Goal: Information Seeking & Learning: Learn about a topic

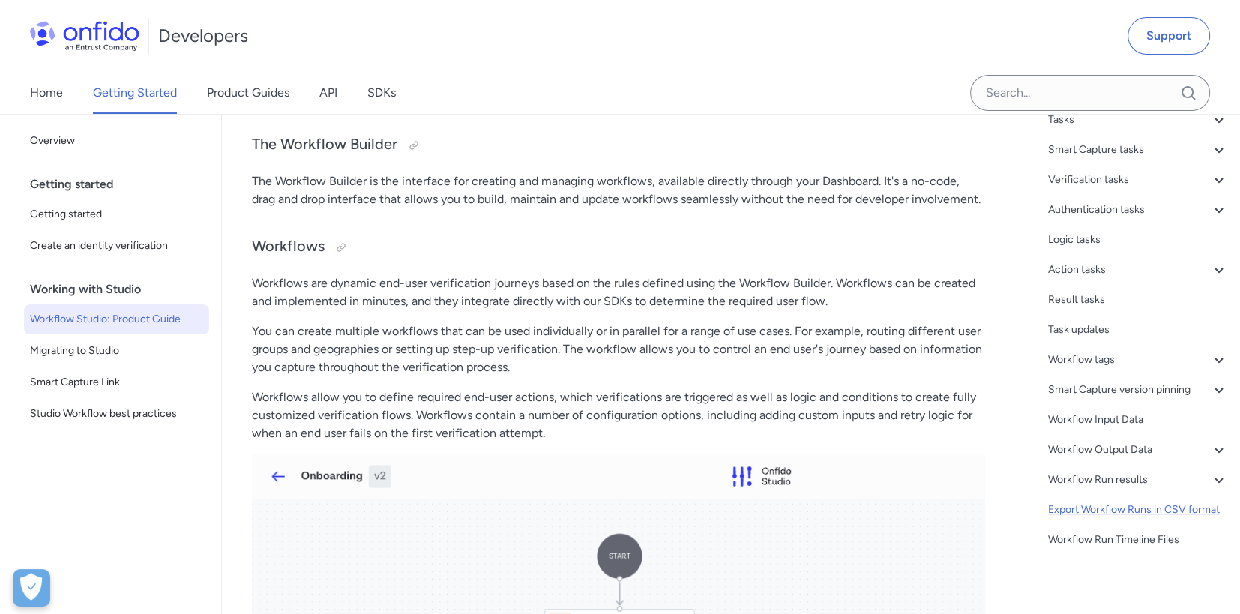
scroll to position [315, 0]
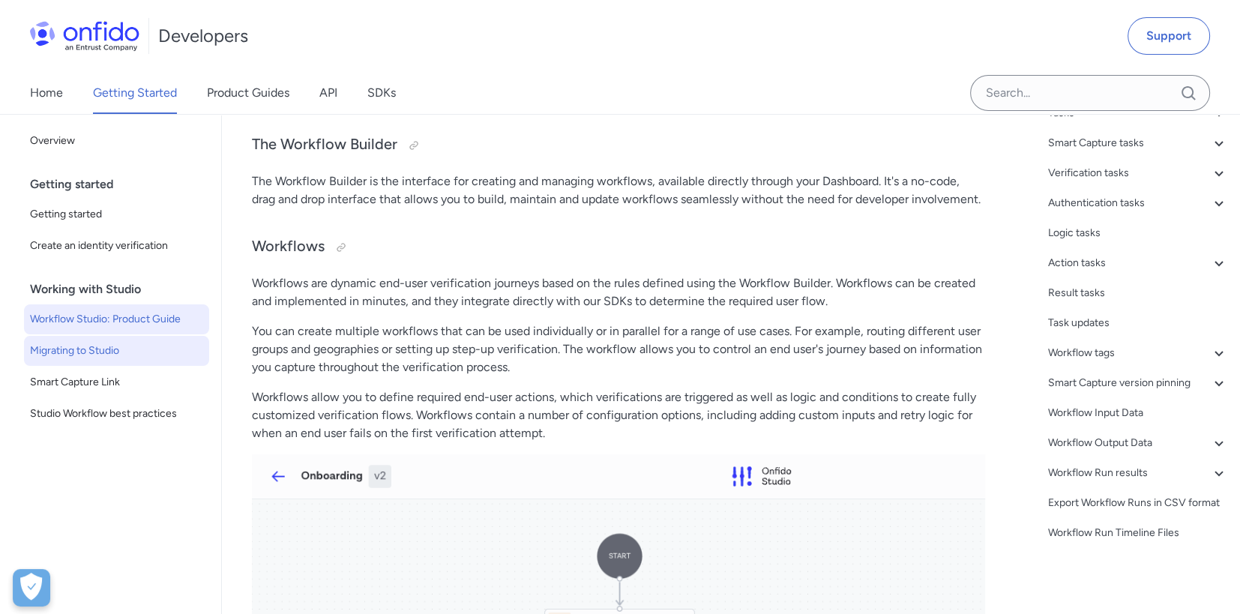
click at [104, 352] on span "Migrating to Studio" at bounding box center [116, 351] width 173 height 18
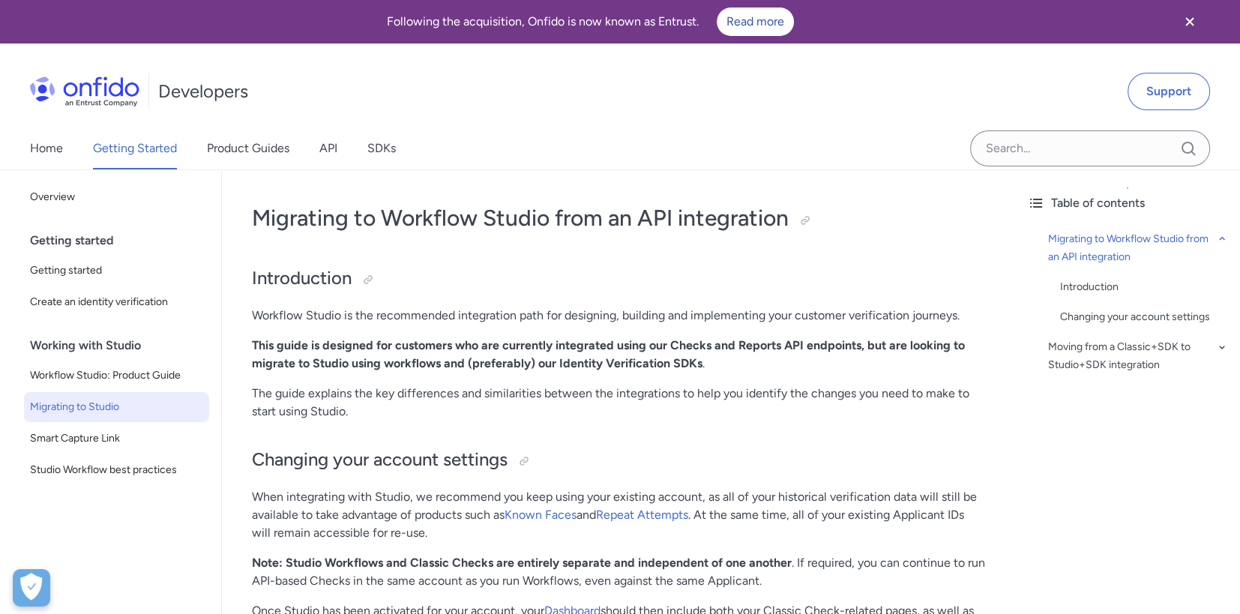
click at [65, 149] on div "Home Getting Started Product Guides API SDKs" at bounding box center [228, 148] width 456 height 42
click at [55, 148] on link "Home" at bounding box center [46, 148] width 33 height 42
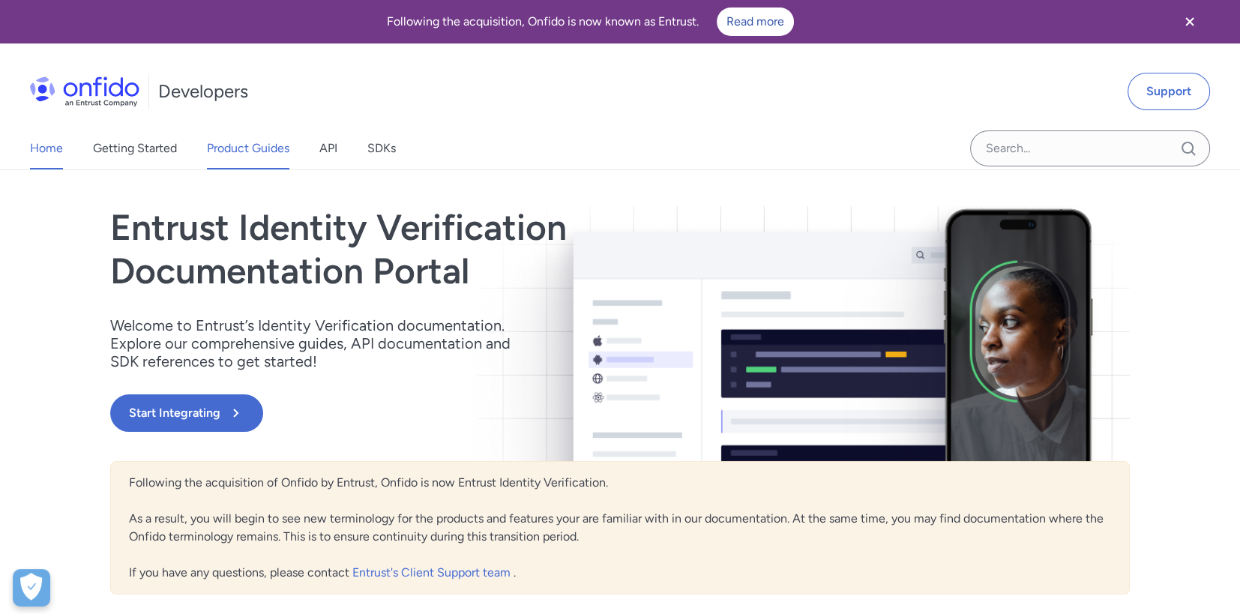
click at [259, 151] on link "Product Guides" at bounding box center [248, 148] width 82 height 42
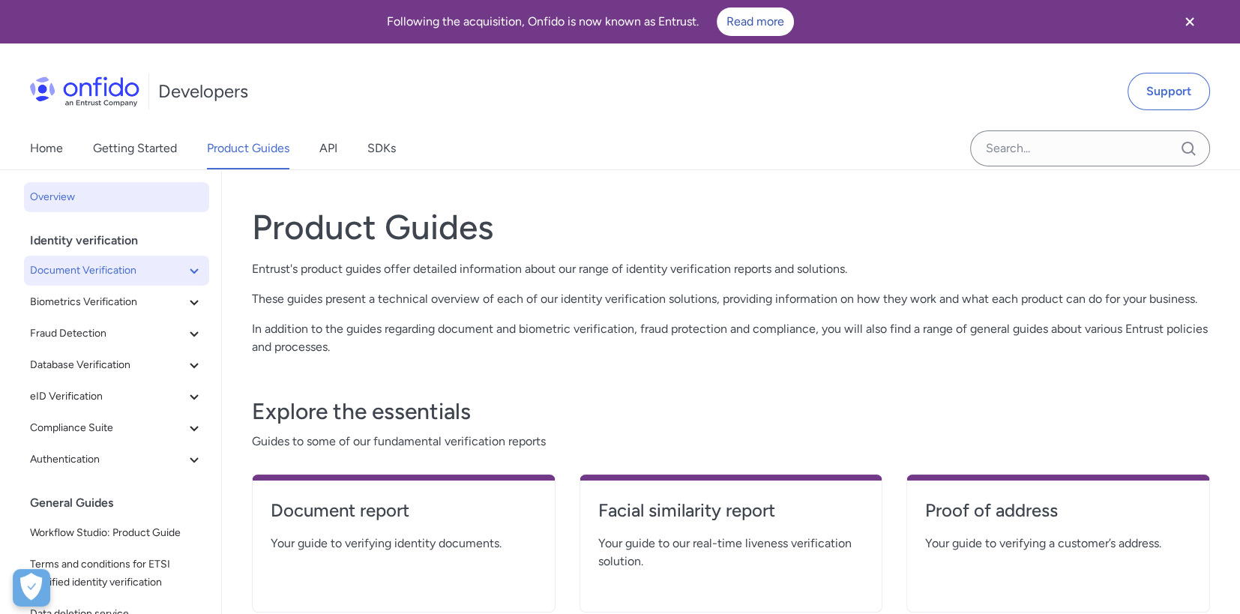
click at [185, 271] on icon at bounding box center [194, 271] width 18 height 18
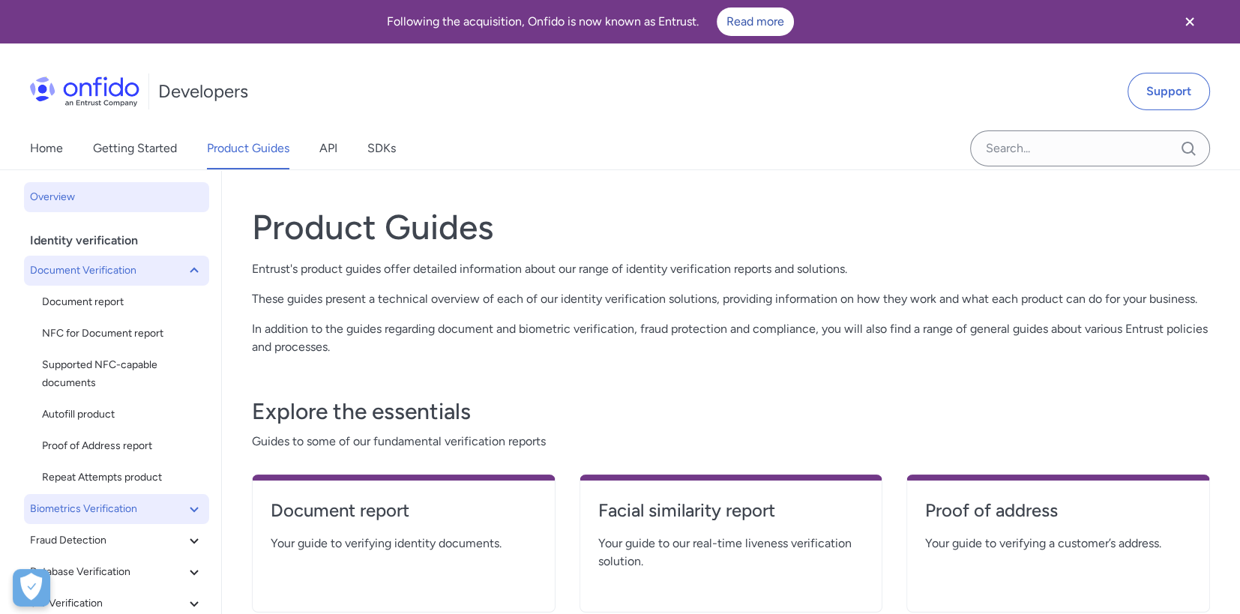
click at [185, 509] on icon at bounding box center [194, 509] width 18 height 18
click at [133, 541] on span "Facial Similarity reports" at bounding box center [122, 541] width 161 height 18
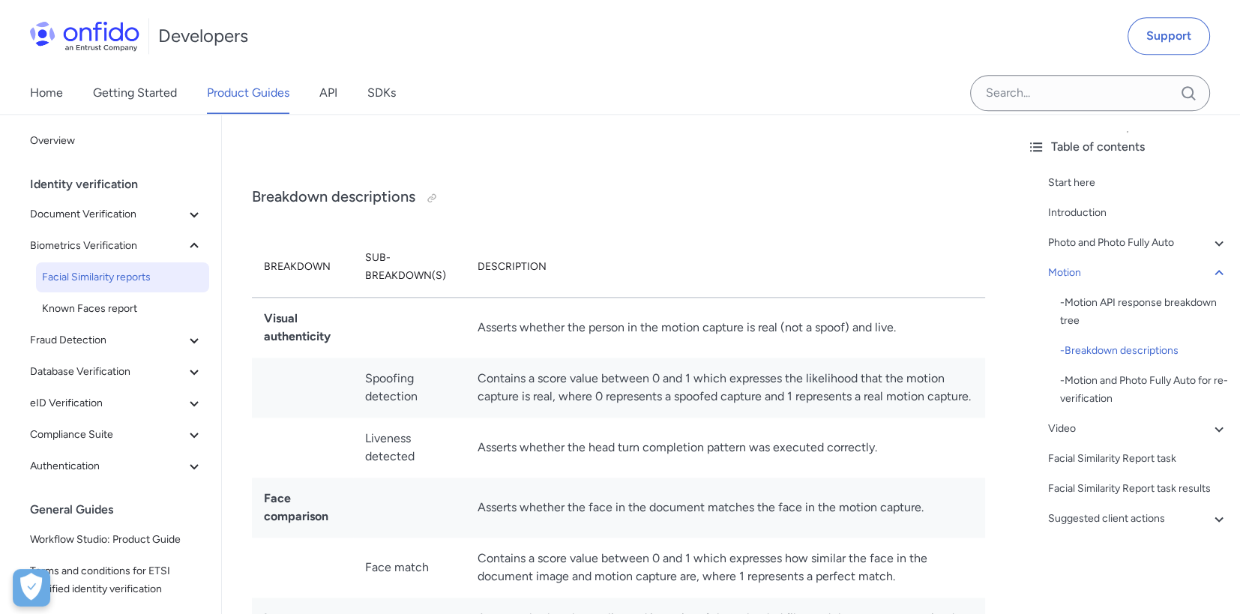
scroll to position [2399, 0]
click at [90, 39] on img at bounding box center [84, 36] width 109 height 30
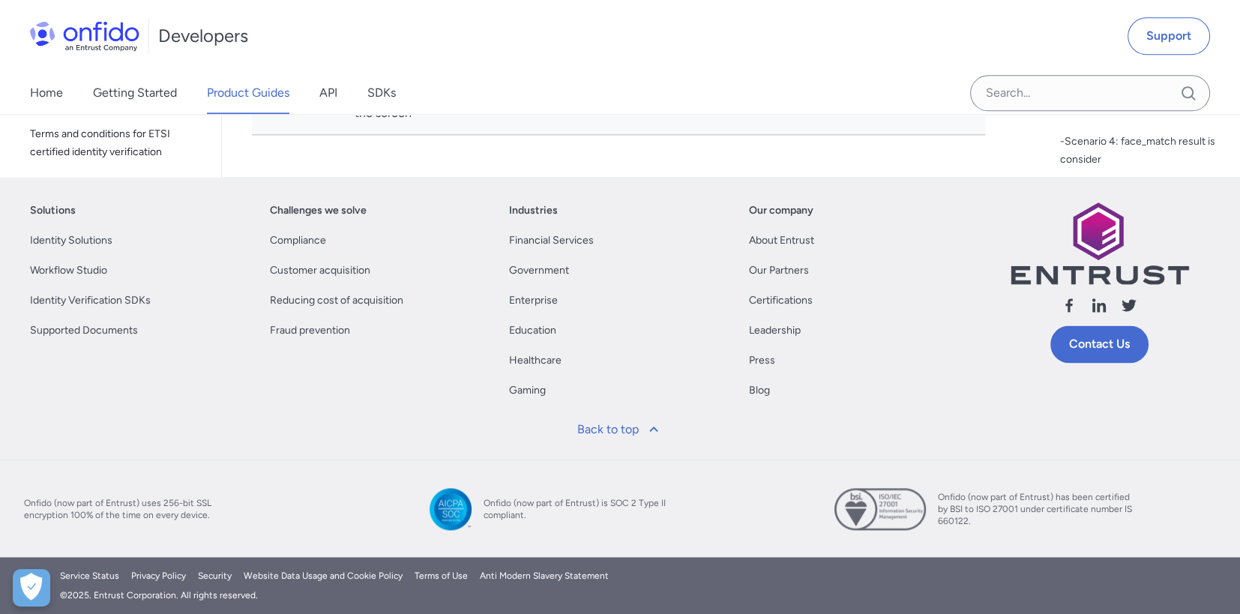
scroll to position [0, 0]
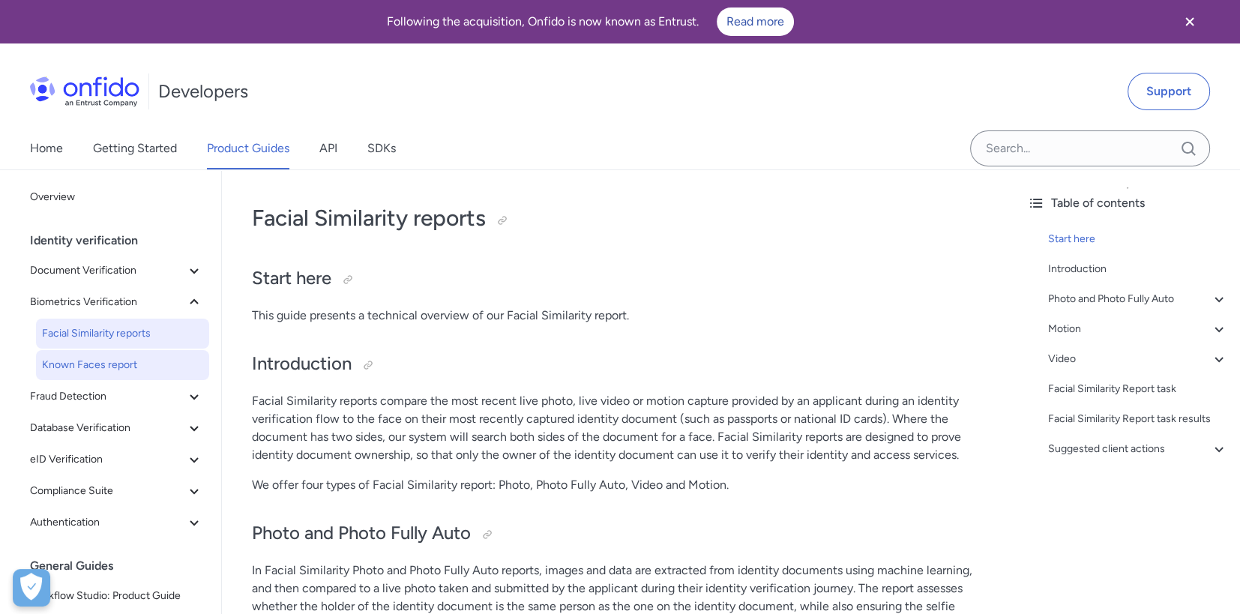
click at [123, 370] on span "Known Faces report" at bounding box center [122, 365] width 161 height 18
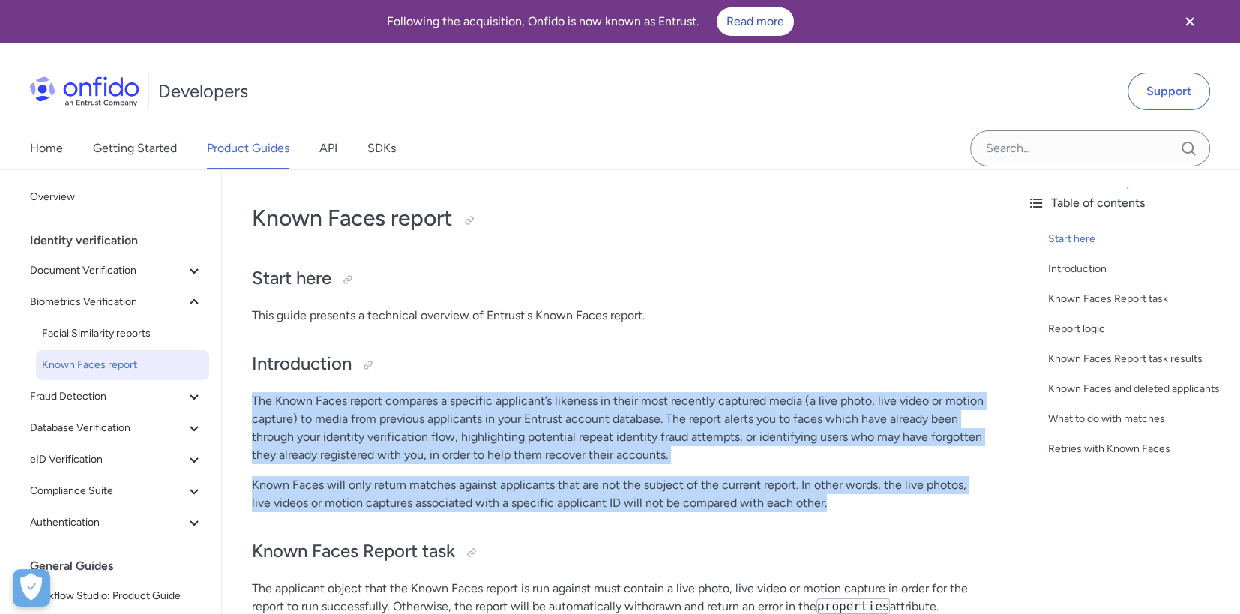
drag, startPoint x: 244, startPoint y: 397, endPoint x: 927, endPoint y: 523, distance: 694.6
drag, startPoint x: 927, startPoint y: 523, endPoint x: 676, endPoint y: 402, distance: 278.7
click at [676, 402] on p "The Known Faces report compares a specific applicant’s likeness in their most r…" at bounding box center [618, 428] width 733 height 72
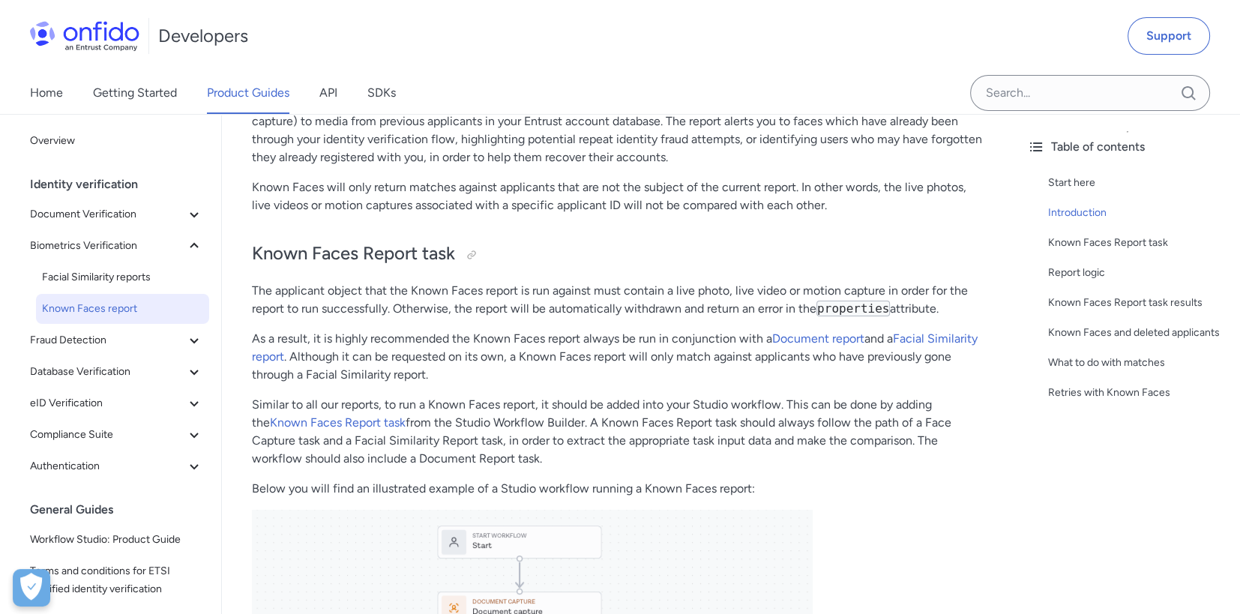
click at [760, 404] on p "Similar to all our reports, to run a Known Faces report, it should be added int…" at bounding box center [618, 432] width 733 height 72
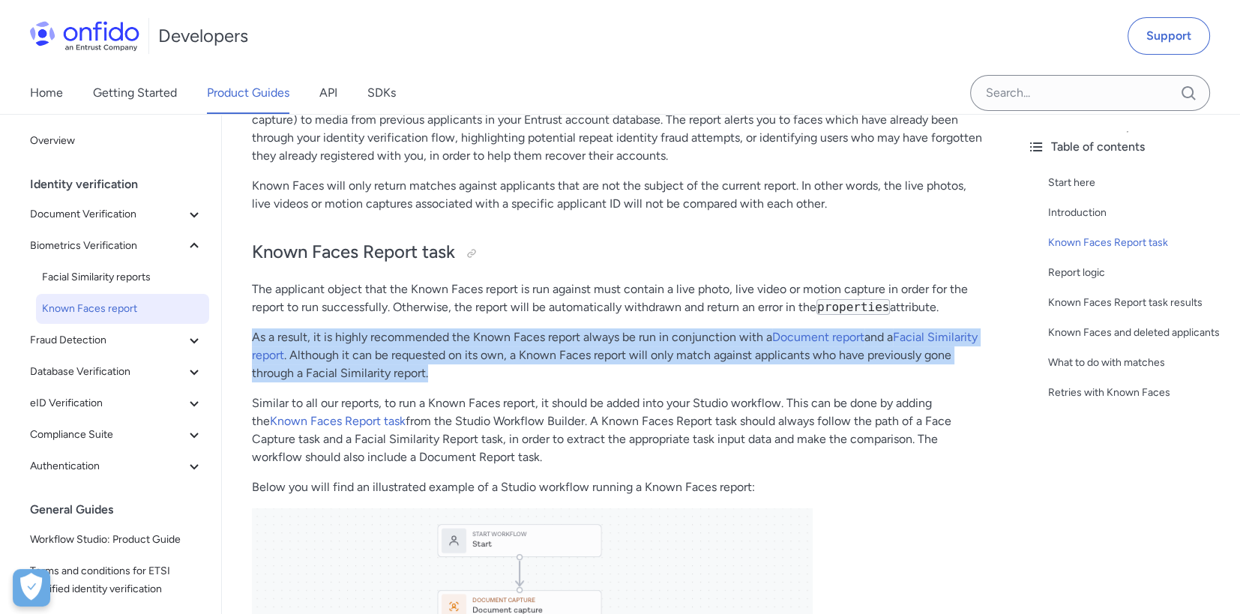
drag, startPoint x: 249, startPoint y: 332, endPoint x: 457, endPoint y: 381, distance: 213.3
drag, startPoint x: 457, startPoint y: 381, endPoint x: 415, endPoint y: 355, distance: 48.5
click at [412, 358] on p "As a result, it is highly recommended the Known Faces report always be run in c…" at bounding box center [618, 355] width 733 height 54
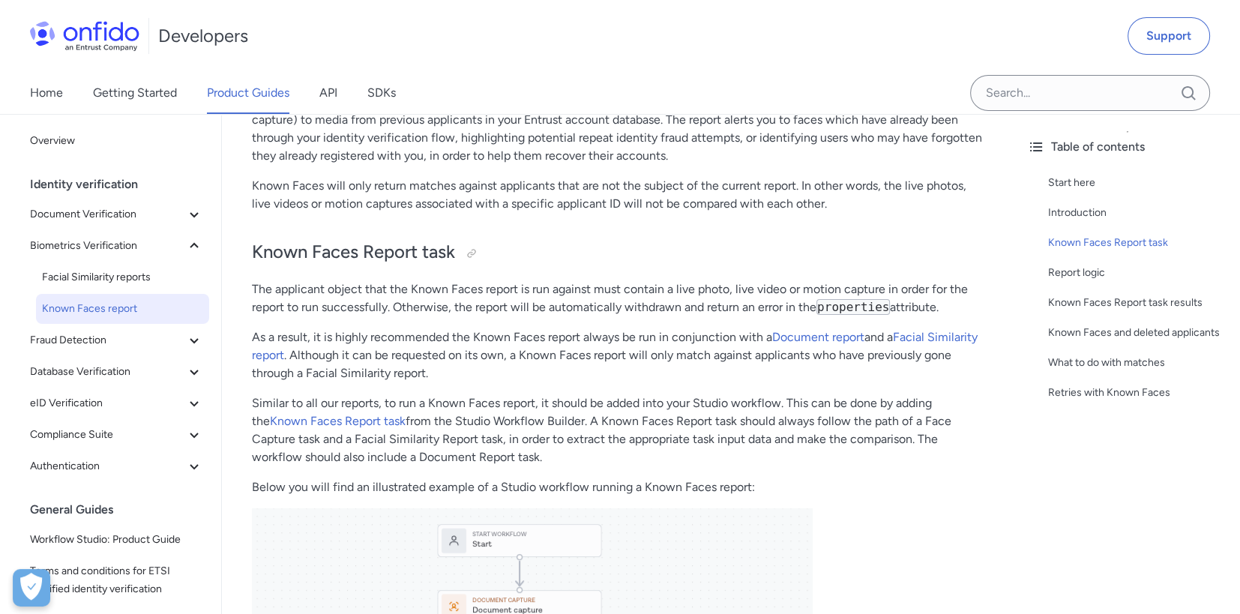
click at [835, 426] on p "Similar to all our reports, to run a Known Faces report, it should be added int…" at bounding box center [618, 430] width 733 height 72
click at [349, 345] on p "As a result, it is highly recommended the Known Faces report always be run in c…" at bounding box center [618, 355] width 733 height 54
click at [346, 345] on p "As a result, it is highly recommended the Known Faces report always be run in c…" at bounding box center [618, 355] width 733 height 54
drag, startPoint x: 346, startPoint y: 345, endPoint x: 393, endPoint y: 355, distance: 47.7
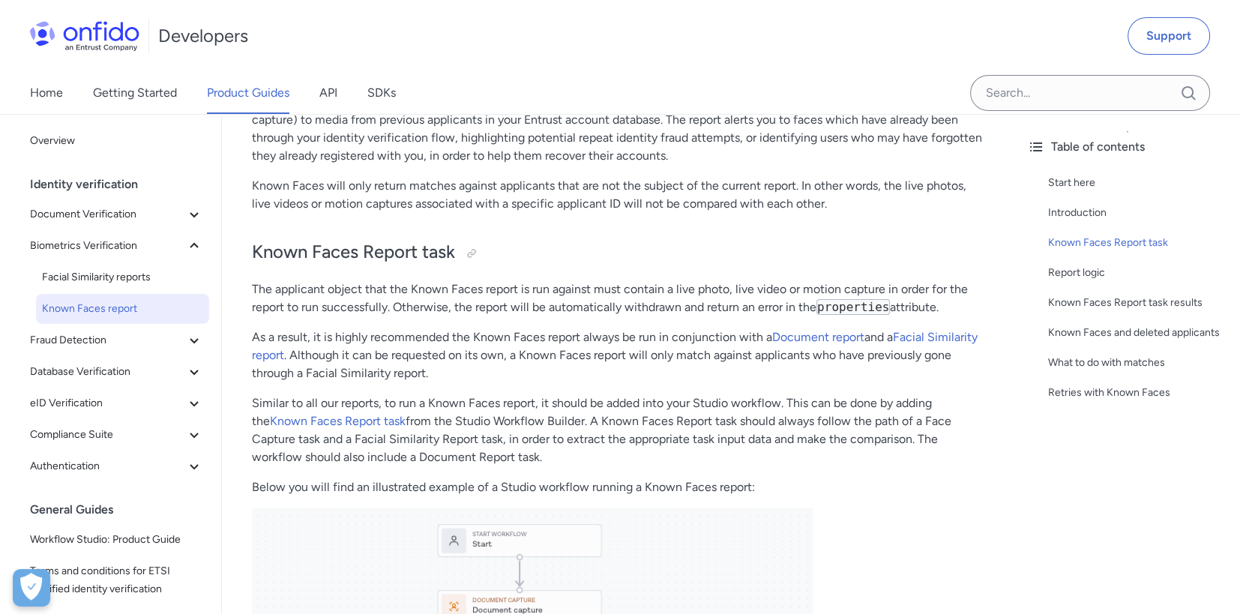
click at [393, 355] on p "As a result, it is highly recommended the Known Faces report always be run in c…" at bounding box center [618, 355] width 733 height 54
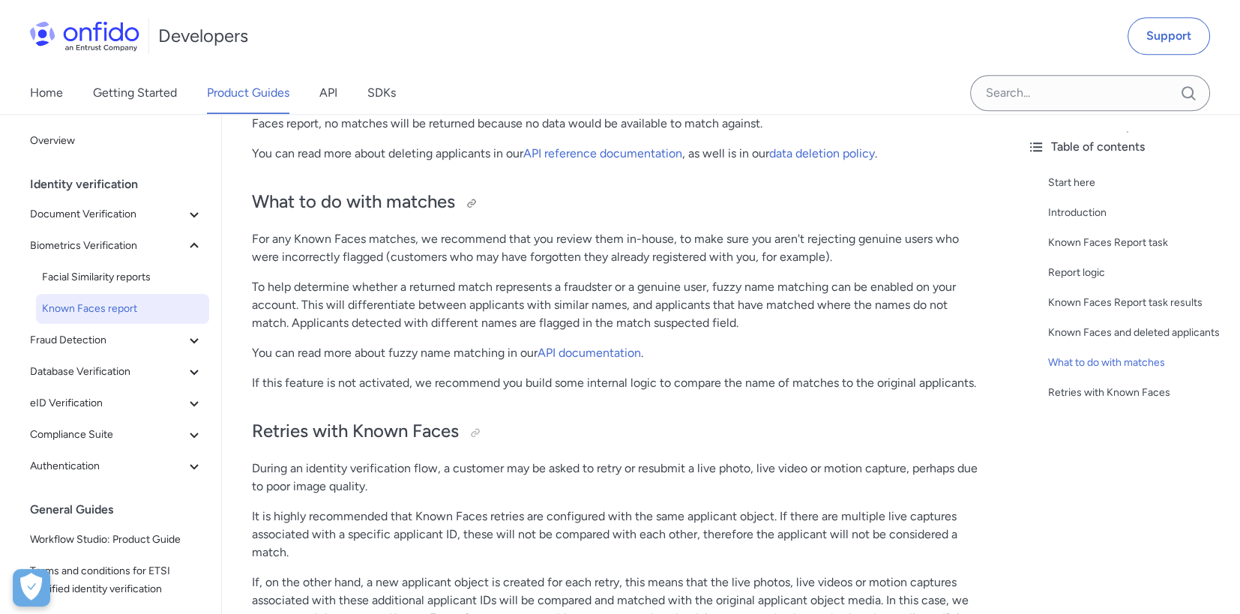
scroll to position [2248, 0]
